Goal: Browse casually

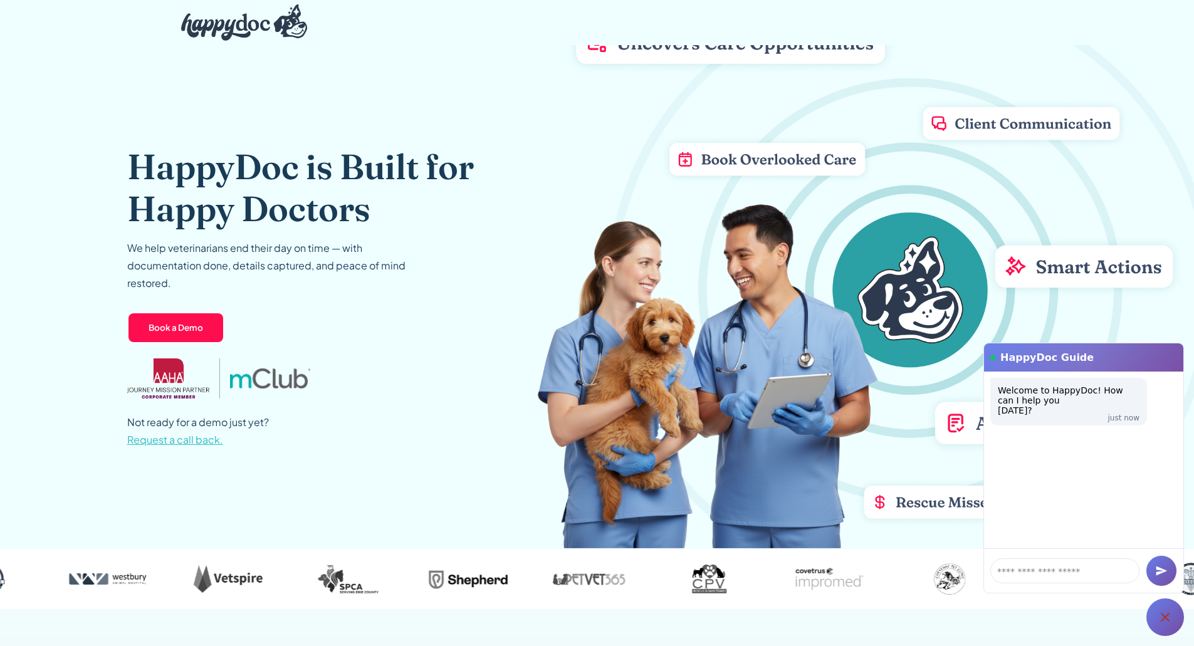
click at [1166, 609] on div at bounding box center [1165, 618] width 38 height 38
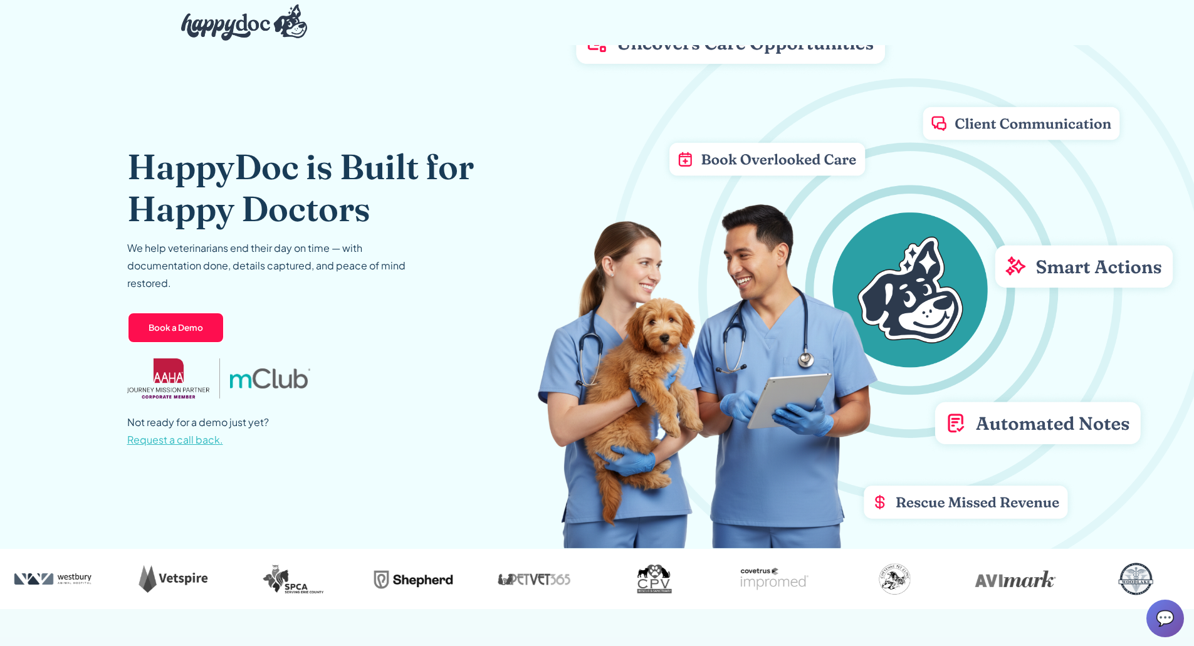
click at [666, 26] on div at bounding box center [597, 22] width 852 height 43
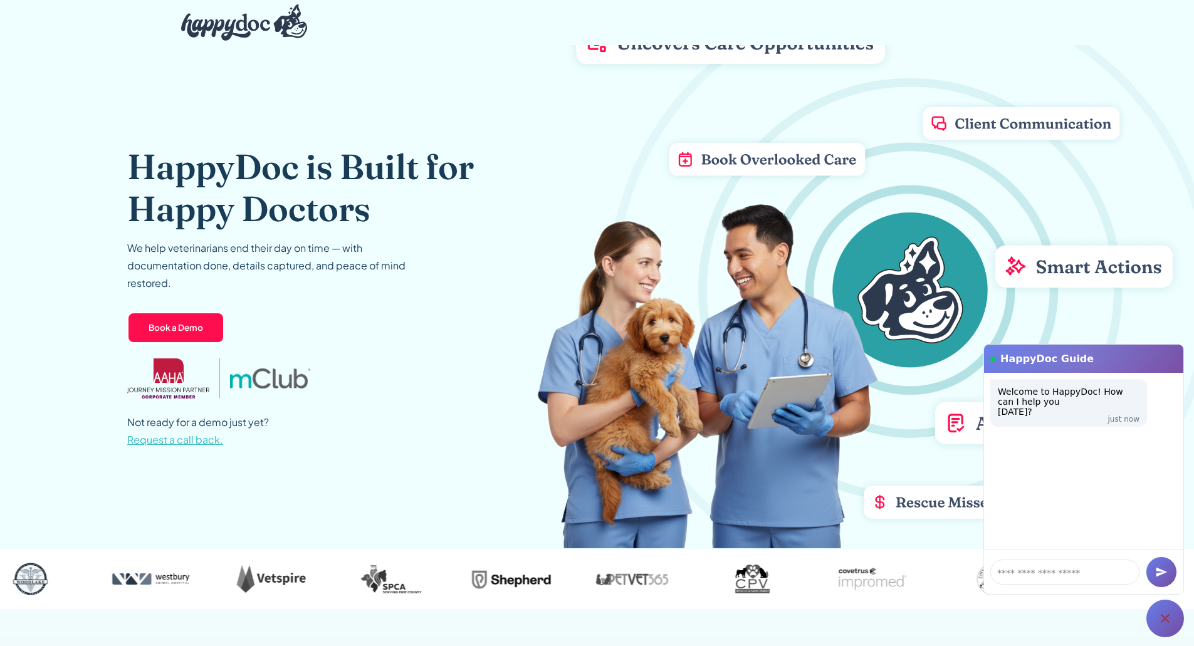
click at [911, 23] on div at bounding box center [597, 22] width 852 height 43
click at [810, 21] on div at bounding box center [597, 22] width 852 height 43
click at [1022, 20] on div at bounding box center [597, 22] width 852 height 43
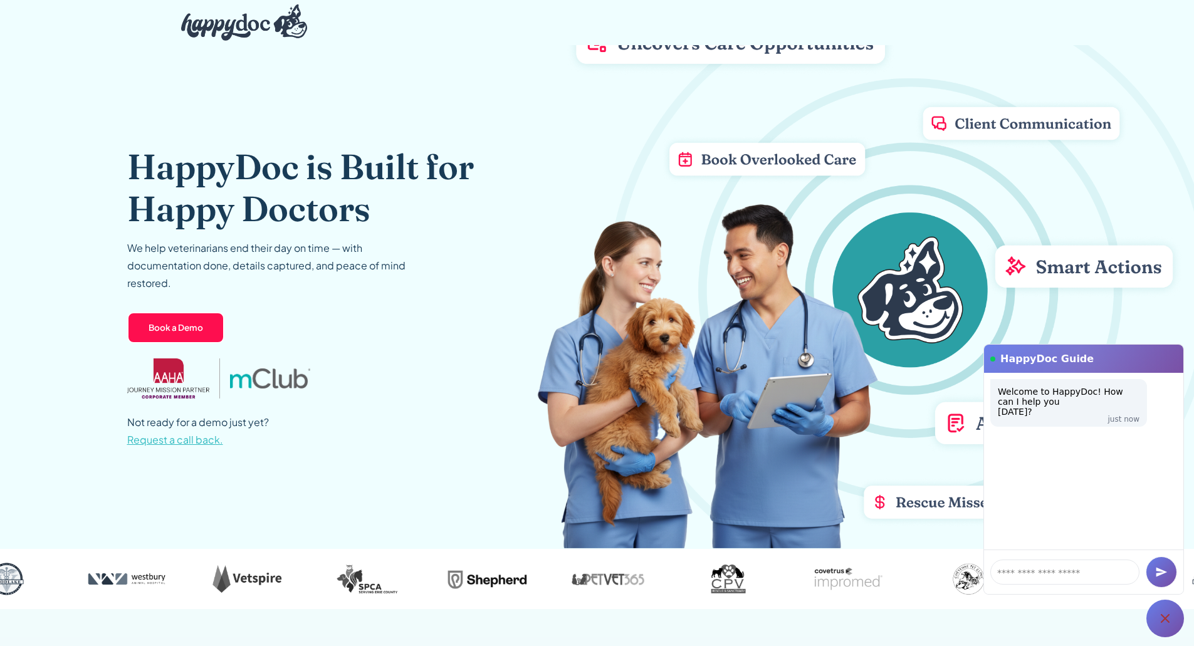
click at [1160, 617] on icon at bounding box center [1165, 618] width 15 height 15
